Goal: Navigation & Orientation: Find specific page/section

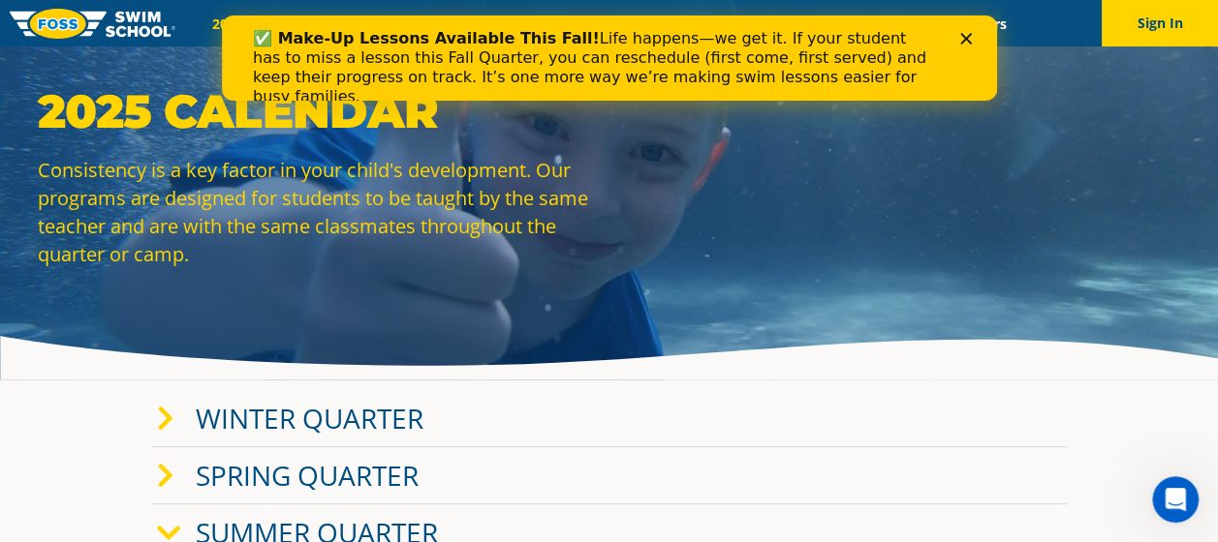
click at [968, 37] on icon "Close" at bounding box center [965, 39] width 12 height 12
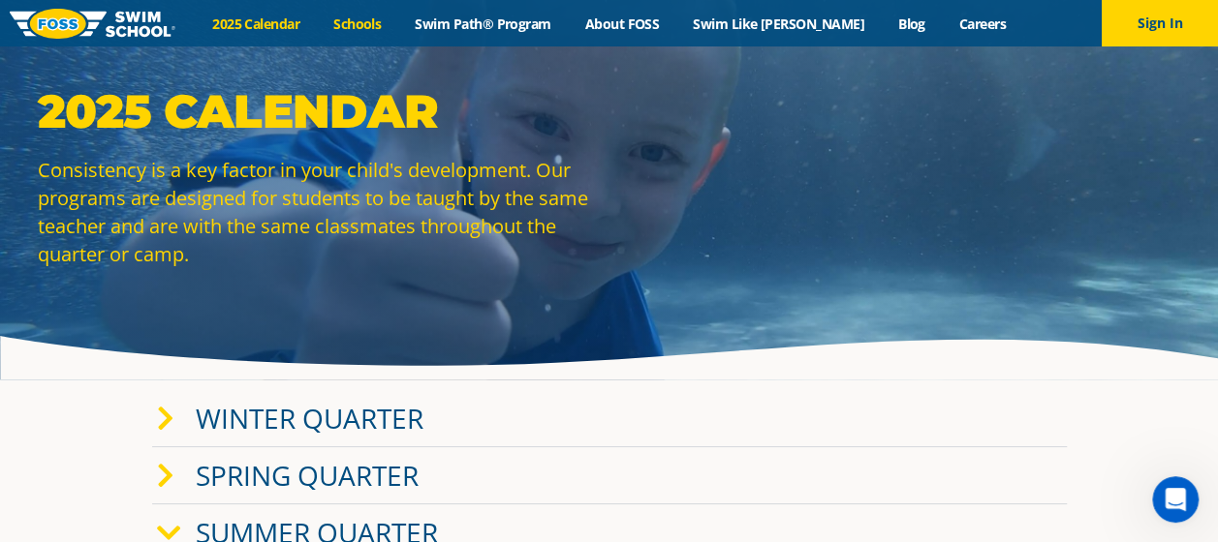
click at [378, 18] on link "Schools" at bounding box center [357, 24] width 81 height 18
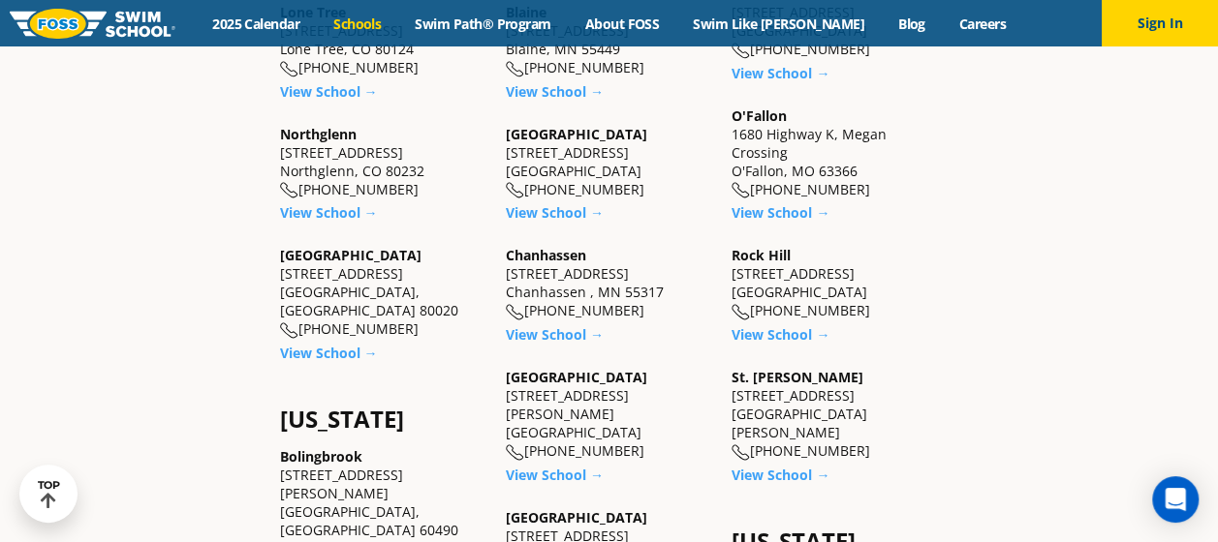
scroll to position [786, 0]
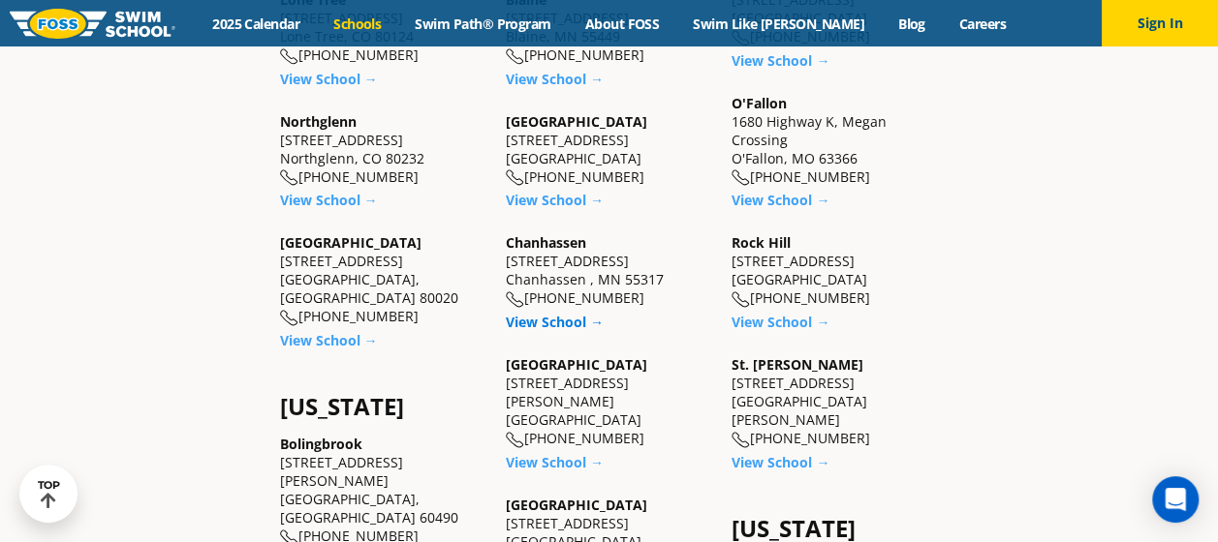
click at [544, 313] on link "View School →" at bounding box center [555, 322] width 98 height 18
